Goal: Navigation & Orientation: Understand site structure

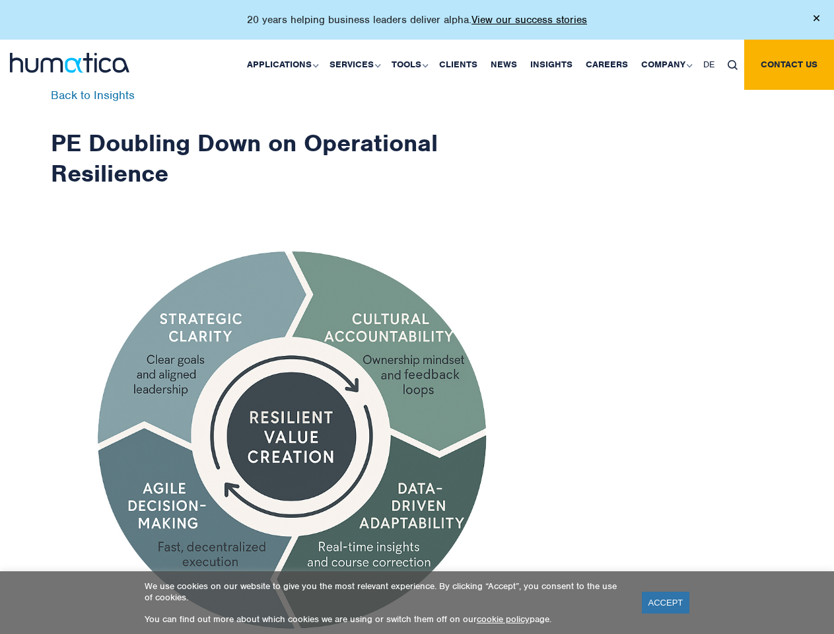
click at [417, 25] on p "20 years helping business leaders deliver alpha. View our success stories" at bounding box center [417, 19] width 340 height 13
click at [285, 64] on link "Applications" at bounding box center [281, 65] width 83 height 50
click at [357, 64] on link "Services" at bounding box center [354, 65] width 62 height 50
click at [411, 64] on link "Tools" at bounding box center [409, 65] width 48 height 50
click at [666, 64] on link "Company" at bounding box center [665, 65] width 62 height 50
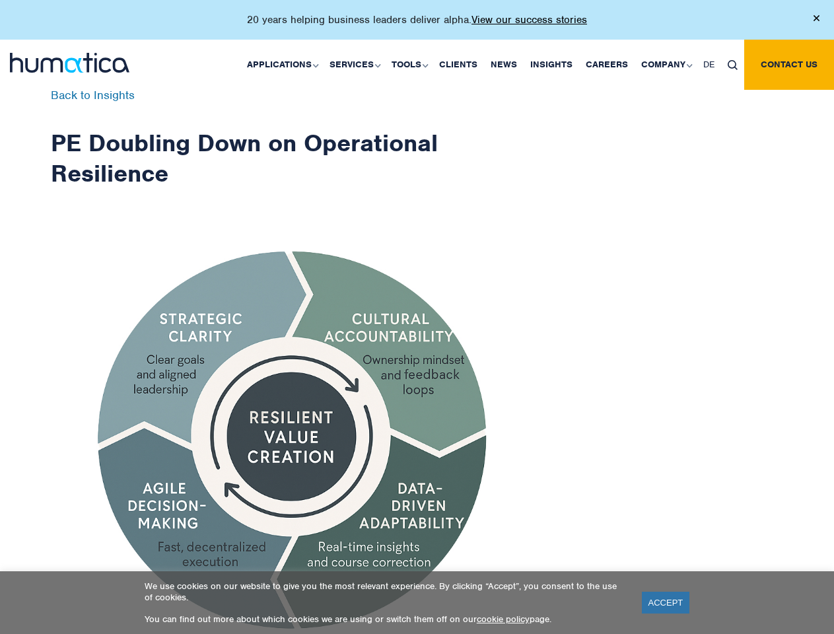
click at [732, 64] on img at bounding box center [733, 65] width 10 height 10
click at [666, 602] on link "ACCEPT" at bounding box center [666, 603] width 48 height 22
